Goal: Task Accomplishment & Management: Manage account settings

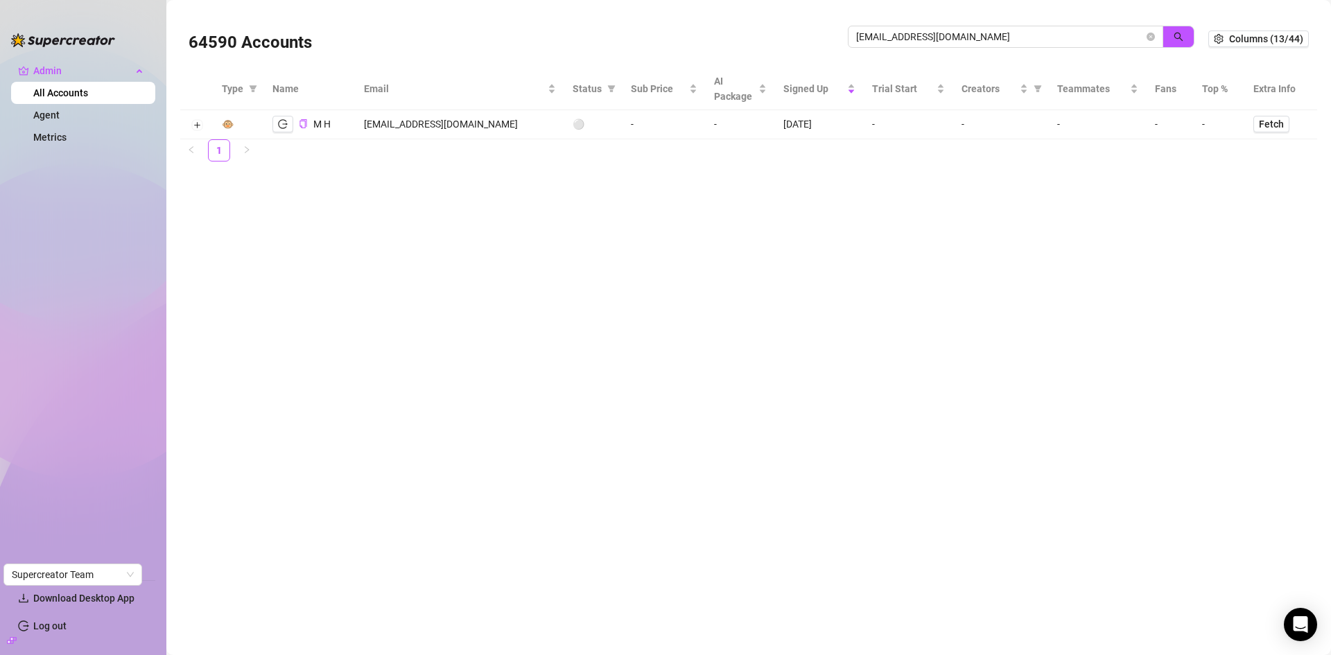
click at [816, 30] on div "64590 Accounts [EMAIL_ADDRESS][DOMAIN_NAME]" at bounding box center [698, 38] width 1019 height 47
type input "[EMAIL_ADDRESS][DOMAIN_NAME] User id YQQJaVppDBZABFqqHAszpMO79BD2"
click at [1152, 33] on icon "close-circle" at bounding box center [1150, 37] width 8 height 8
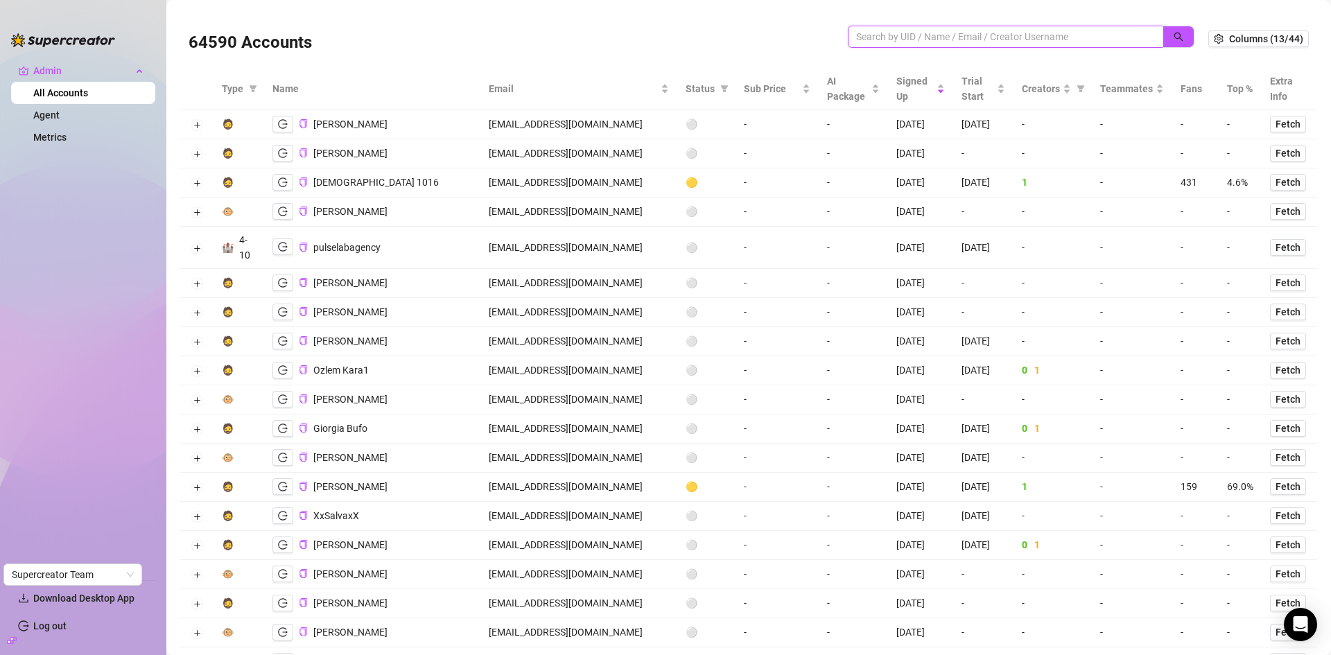
click at [963, 32] on input "search" at bounding box center [1000, 36] width 288 height 15
paste input "[EMAIL_ADDRESS][DOMAIN_NAME]"
click at [1178, 29] on button "button" at bounding box center [1178, 37] width 32 height 22
click at [1170, 30] on button "button" at bounding box center [1178, 37] width 32 height 22
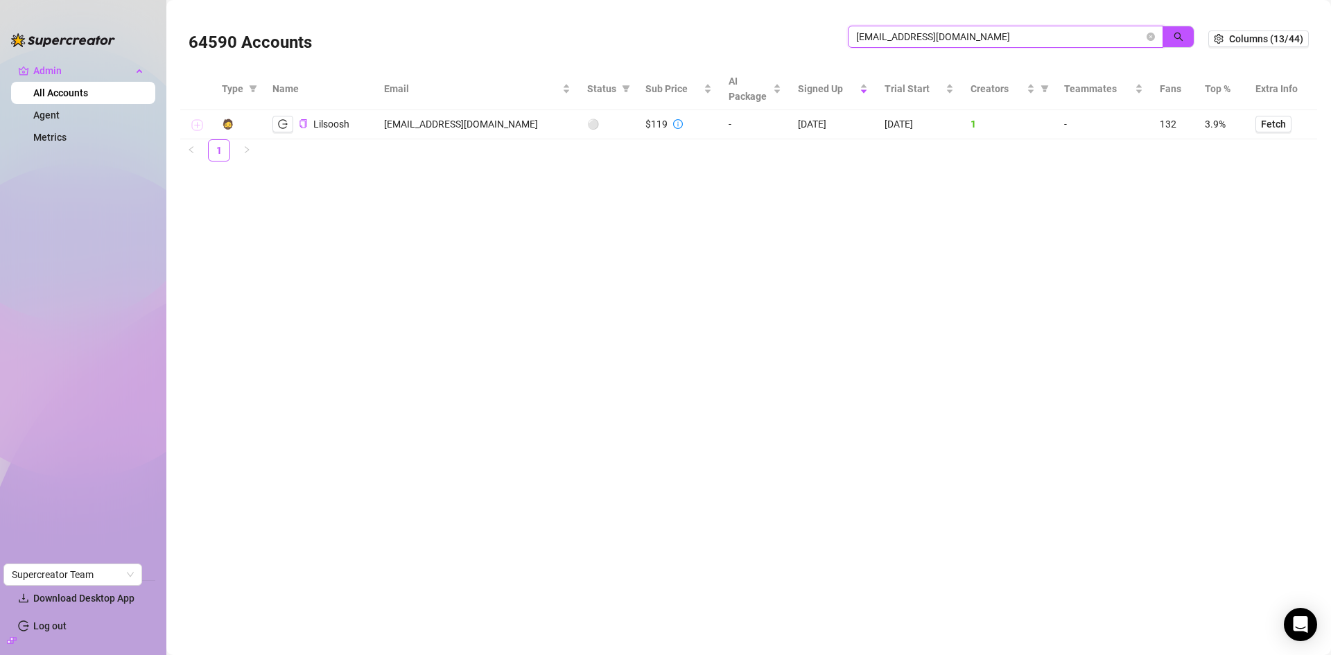
type input "[EMAIL_ADDRESS][DOMAIN_NAME]"
click at [196, 125] on button "Expand row" at bounding box center [196, 125] width 11 height 11
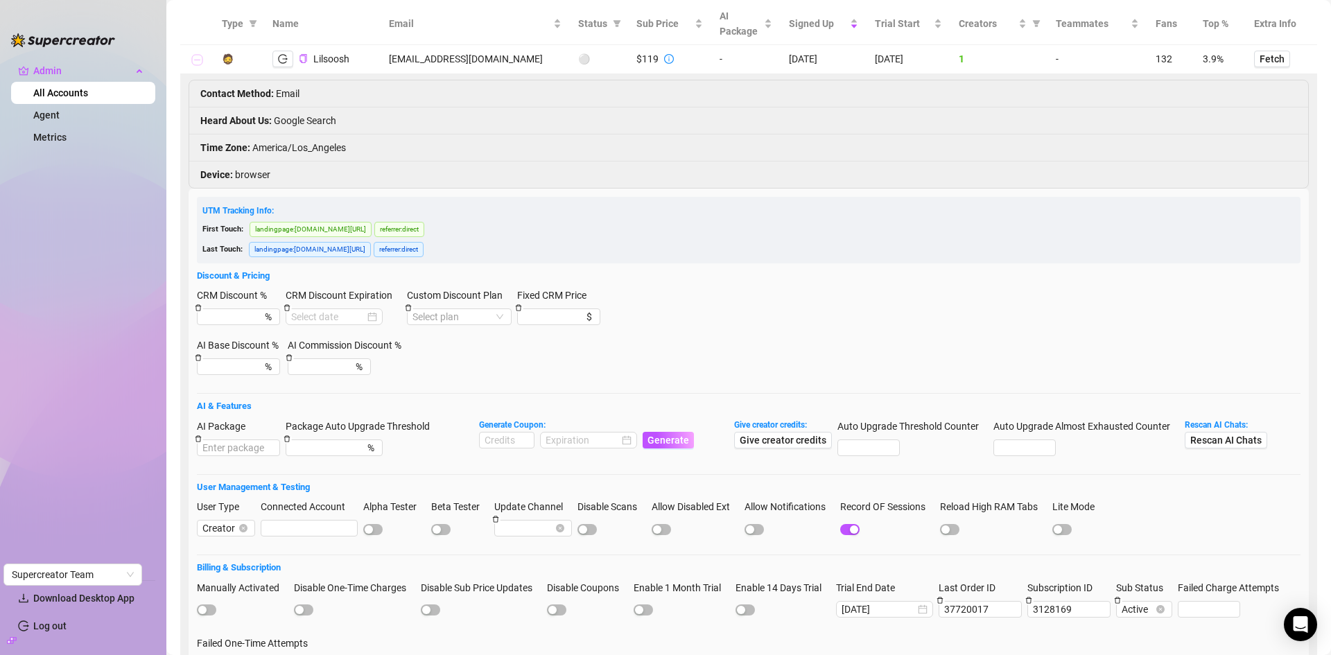
scroll to position [198, 0]
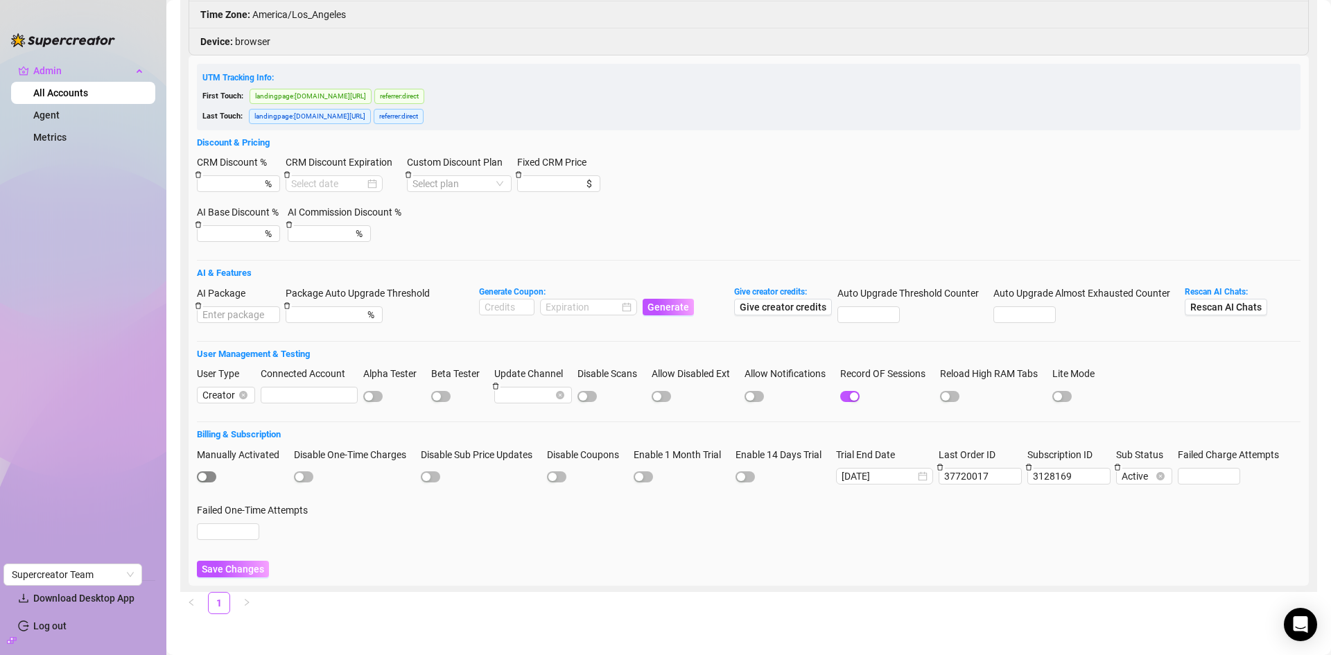
click at [207, 475] on button "Manually Activated" at bounding box center [206, 476] width 19 height 11
click at [241, 575] on button "Save Changes" at bounding box center [233, 569] width 72 height 17
